Goal: Information Seeking & Learning: Learn about a topic

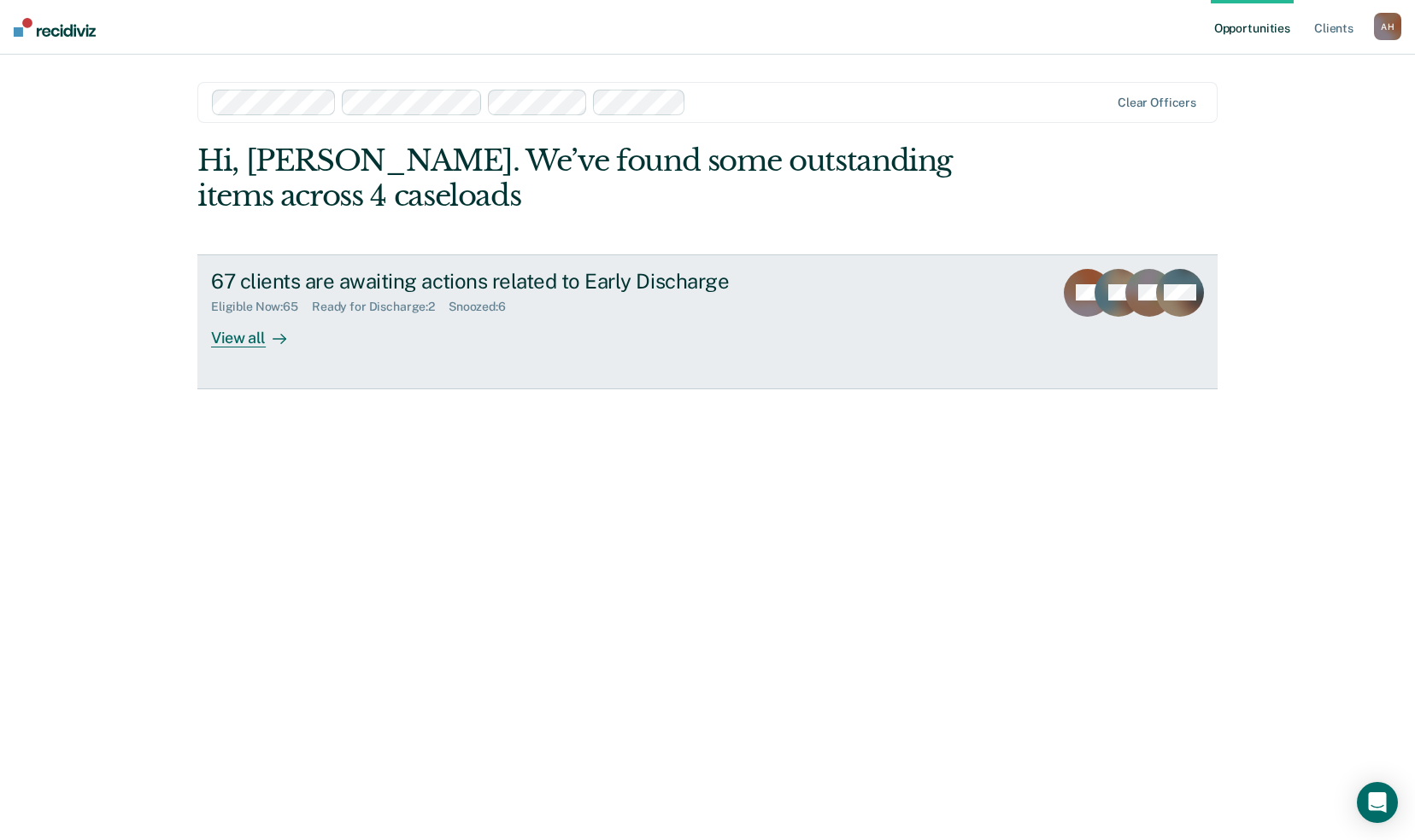
click at [237, 341] on div "View all" at bounding box center [259, 330] width 95 height 33
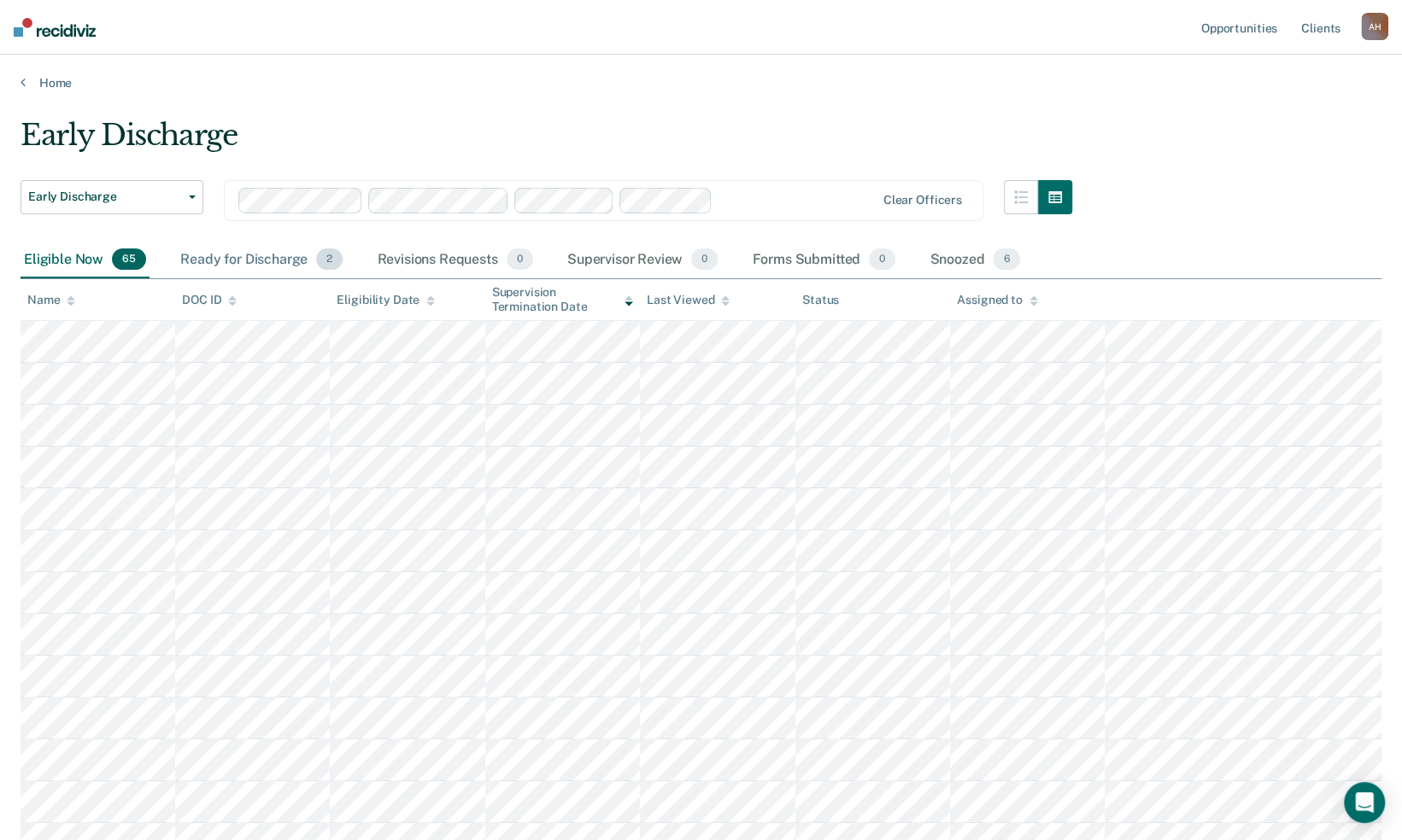
click at [256, 262] on div "Ready for Discharge 2" at bounding box center [262, 261] width 169 height 38
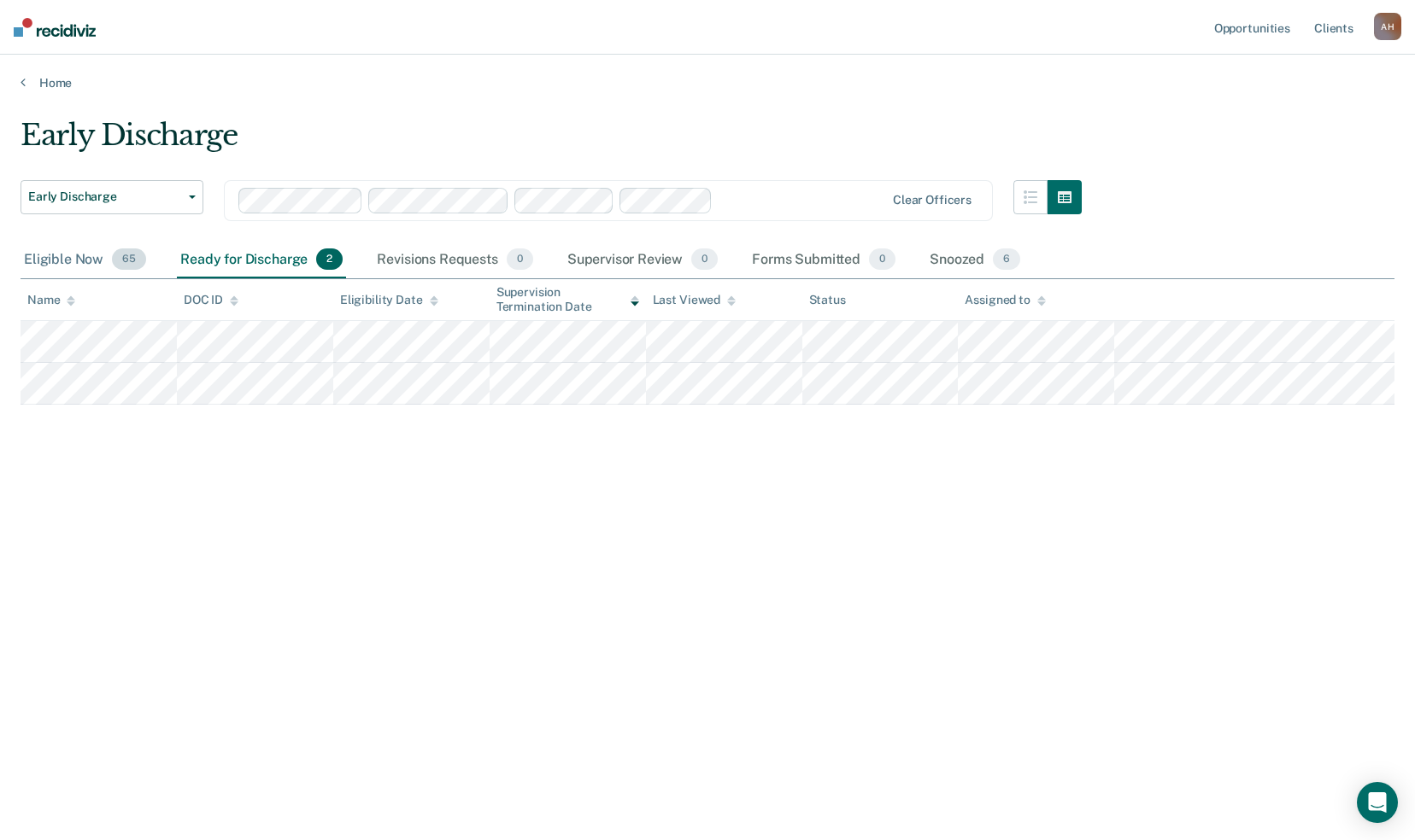
click at [63, 262] on div "Eligible Now 65" at bounding box center [85, 261] width 129 height 38
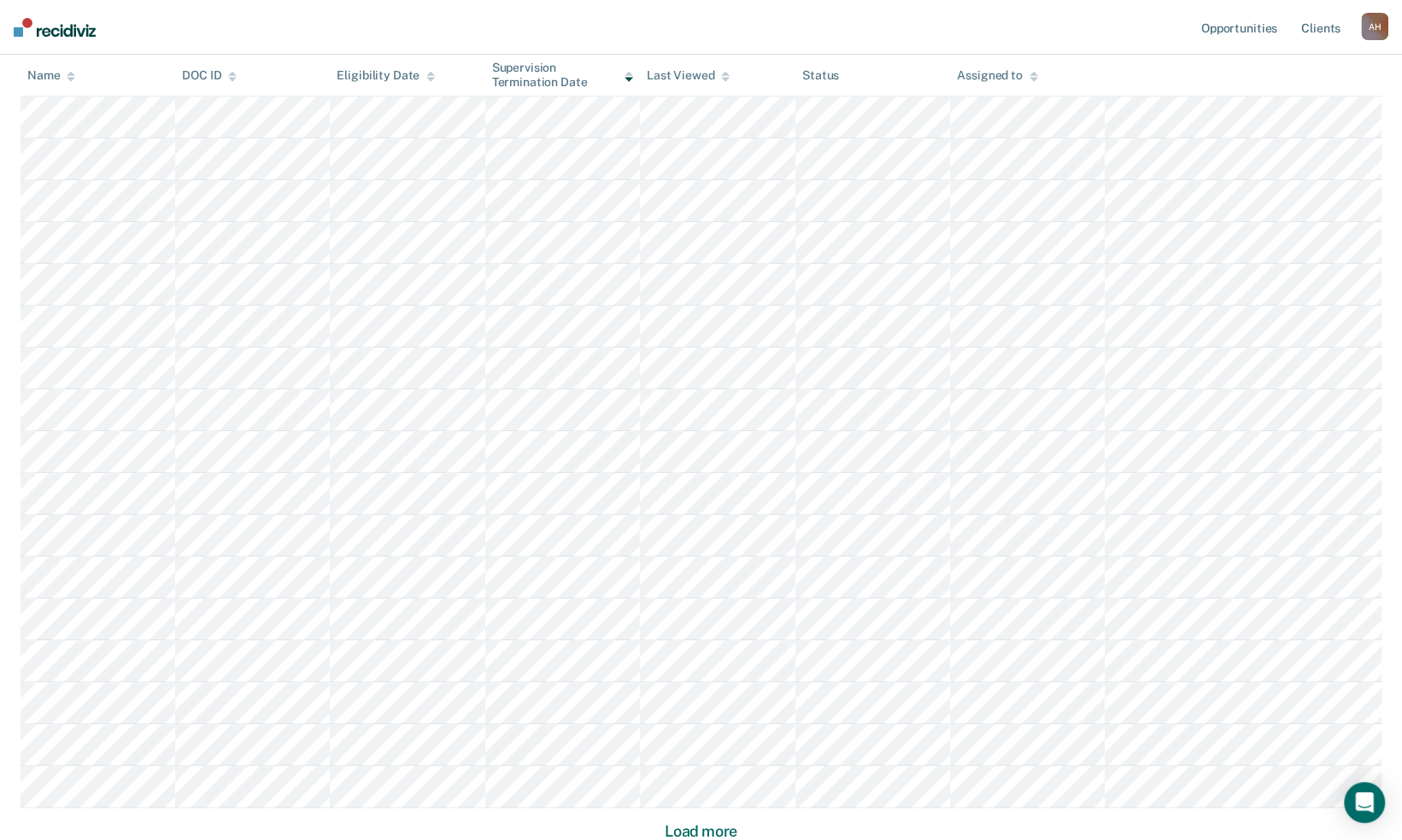
scroll to position [854, 0]
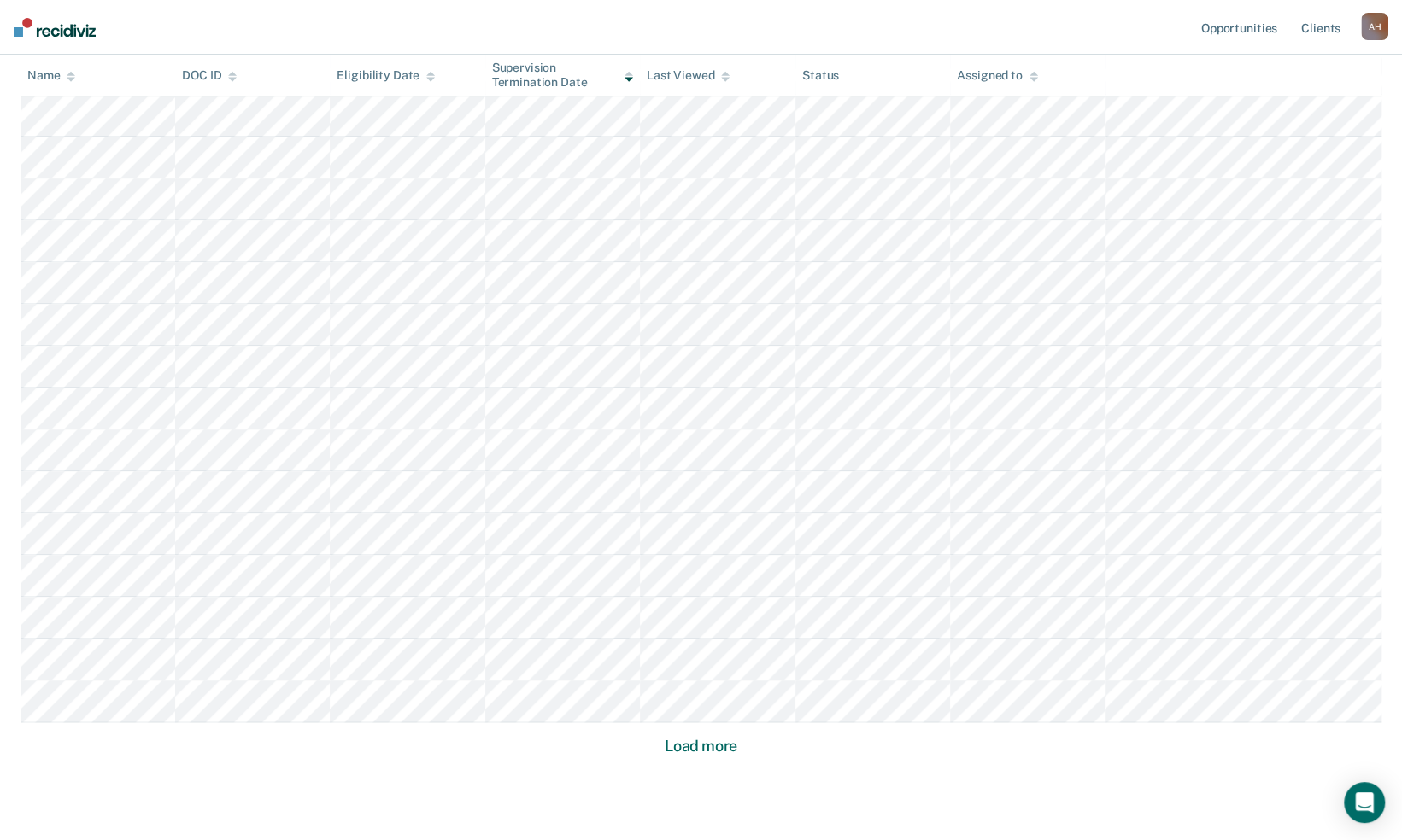
click at [708, 750] on button "Load more" at bounding box center [701, 746] width 83 height 21
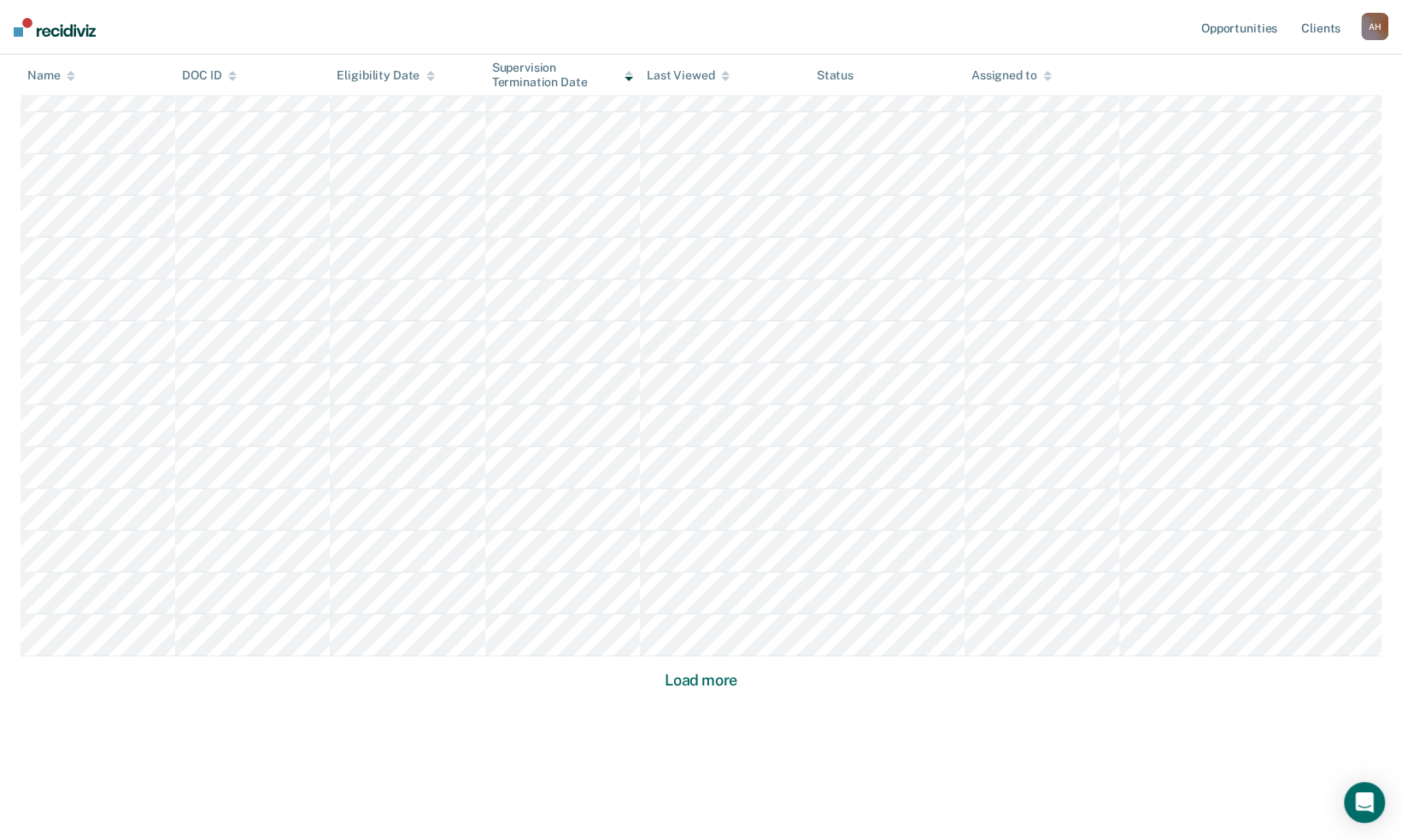
click at [709, 680] on button "Load more" at bounding box center [701, 680] width 83 height 21
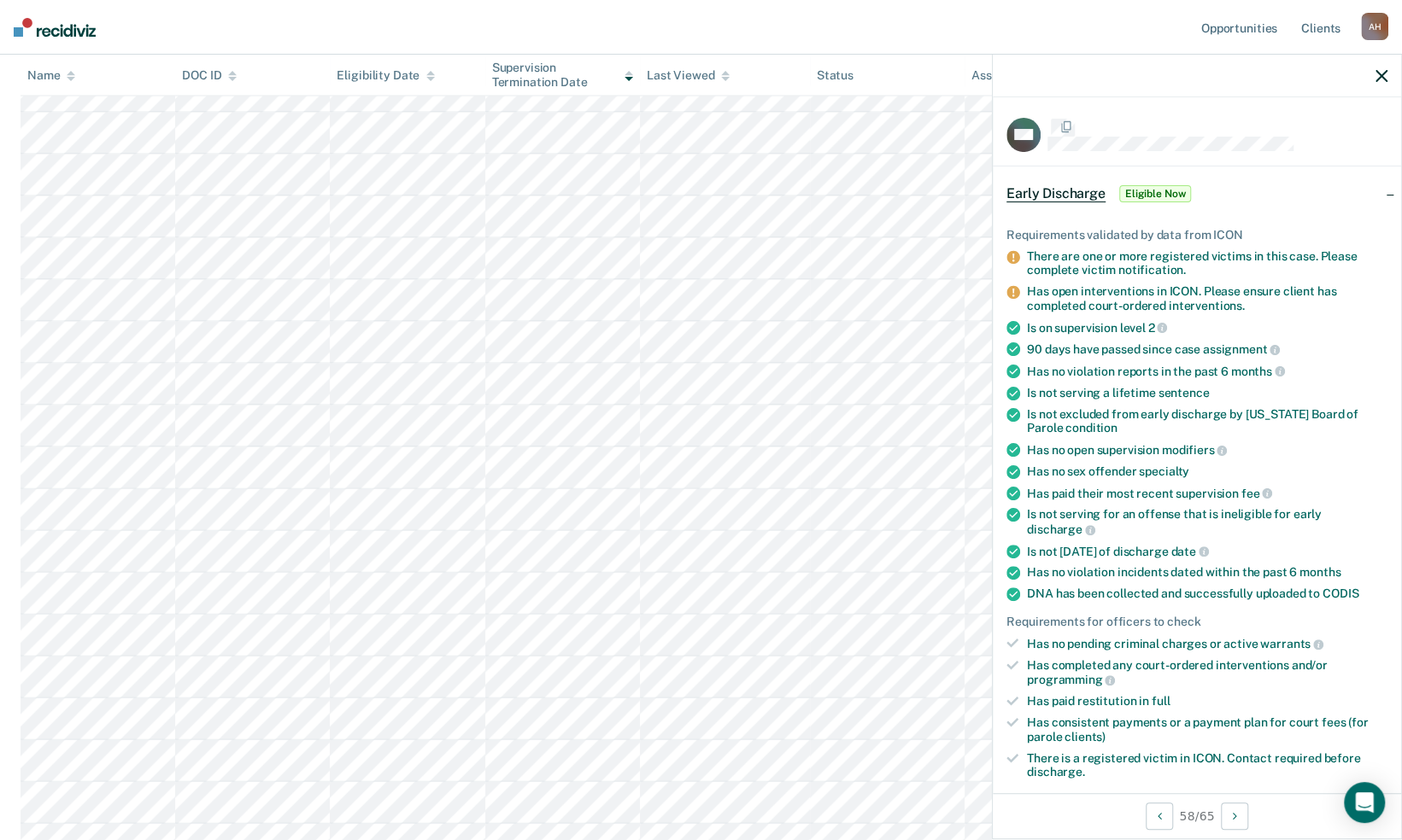
scroll to position [2323, 0]
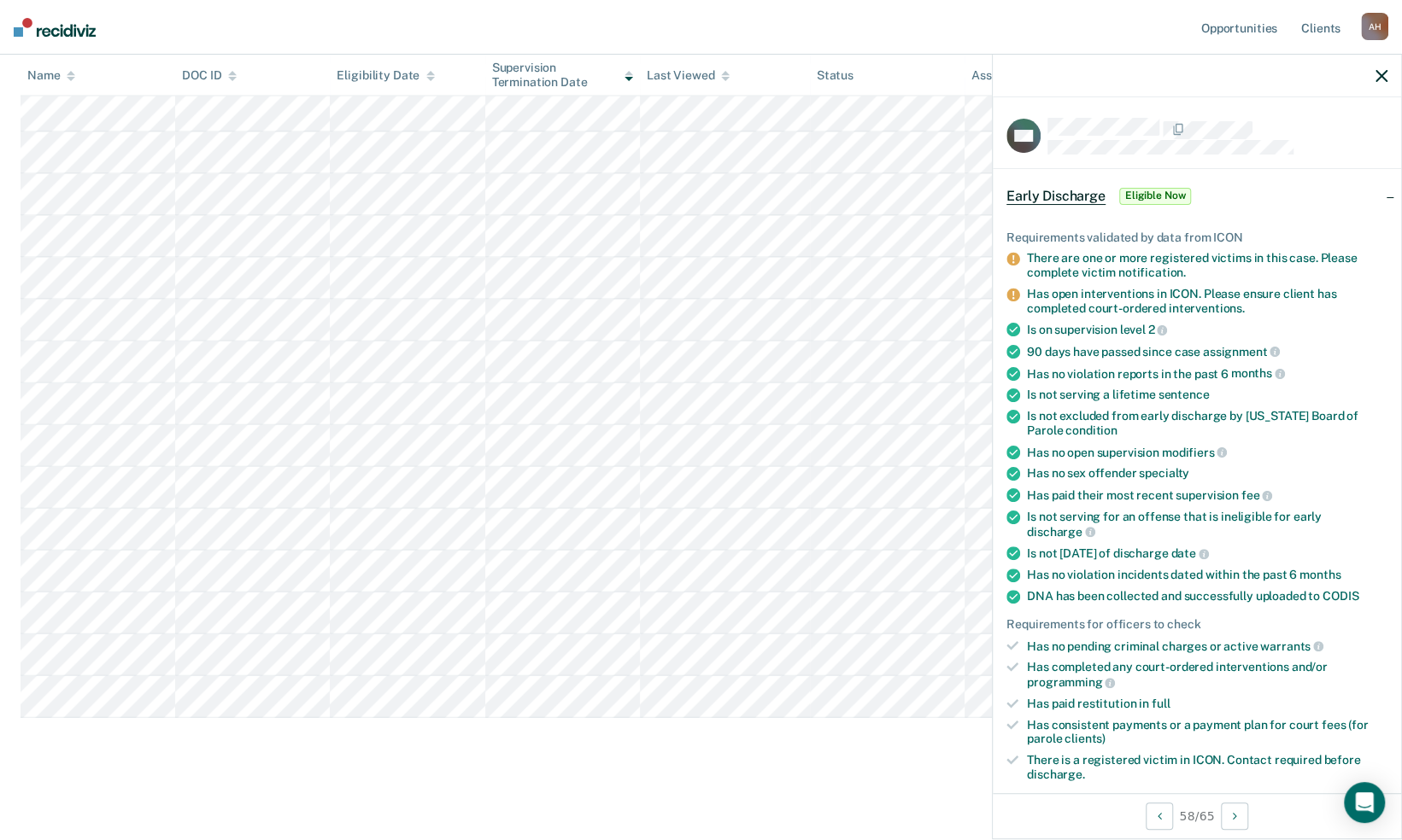
click at [889, 17] on nav "Opportunities Client s [PERSON_NAME] A H Profile How it works Log Out" at bounding box center [701, 27] width 1402 height 55
click at [1376, 72] on icon "button" at bounding box center [1381, 76] width 12 height 12
